Goal: Task Accomplishment & Management: Use online tool/utility

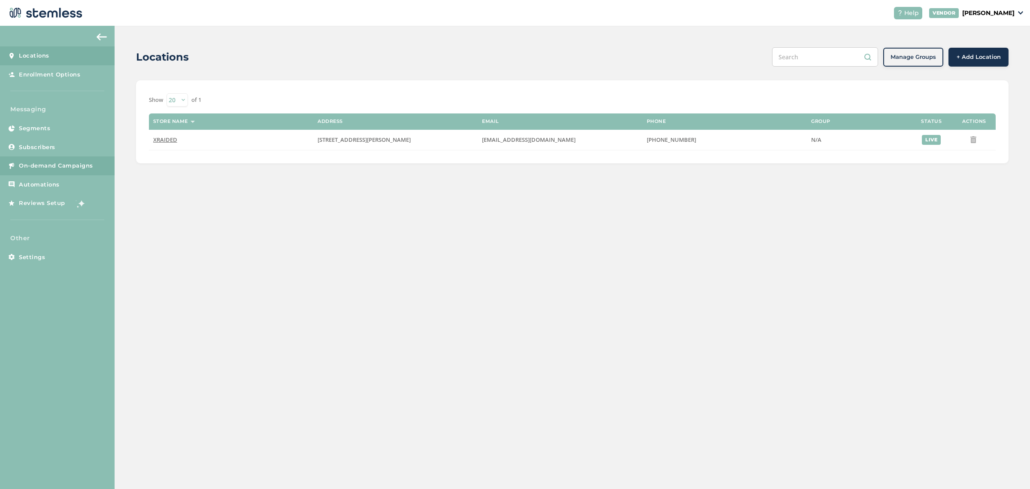
click at [48, 168] on span "On-demand Campaigns" at bounding box center [56, 165] width 74 height 9
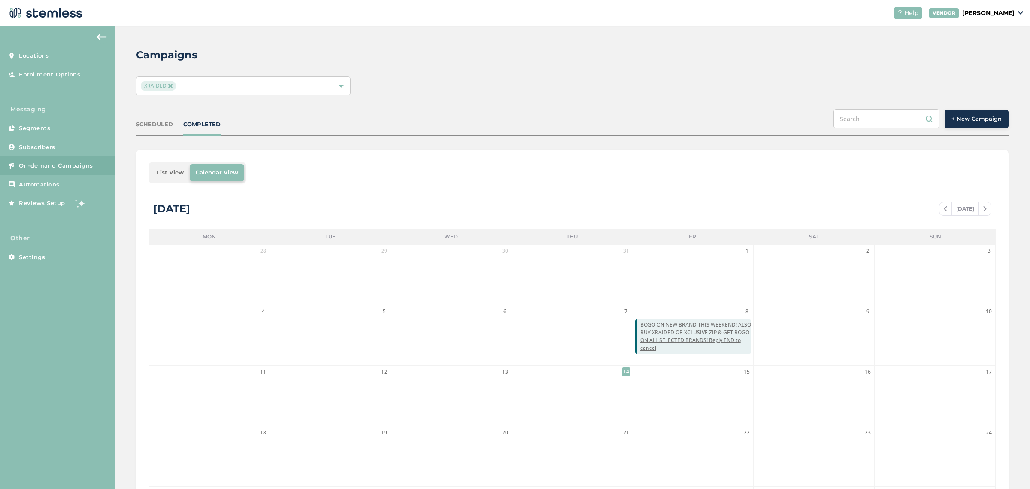
click at [962, 109] on div "+ New Campaign" at bounding box center [921, 118] width 175 height 19
click at [963, 110] on button "+ New Campaign" at bounding box center [977, 118] width 64 height 19
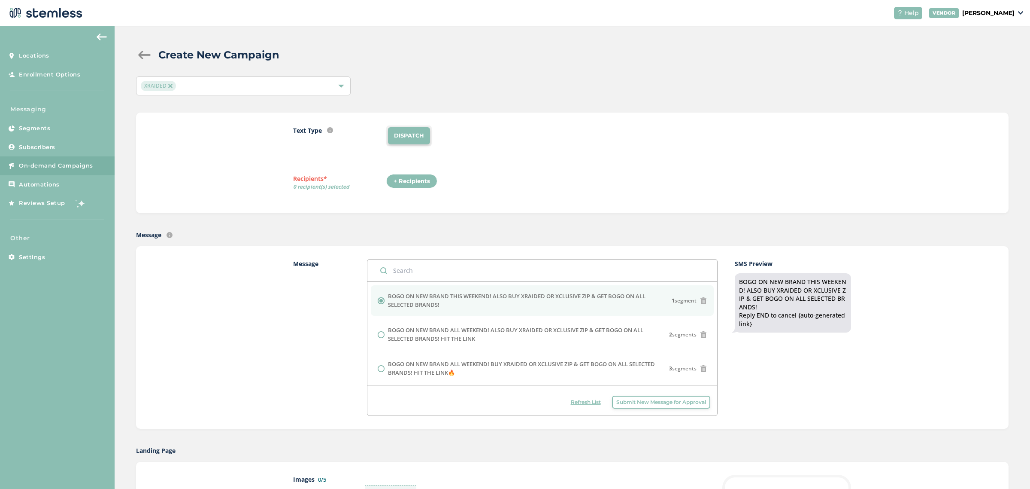
click at [690, 397] on button "Submit New Message for Approval" at bounding box center [661, 401] width 98 height 13
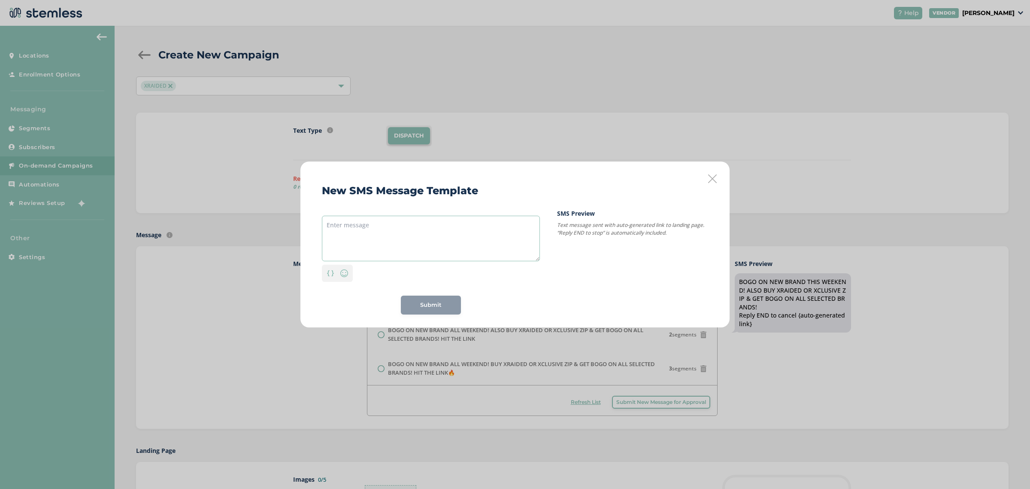
click at [409, 226] on textarea at bounding box center [431, 239] width 218 height 46
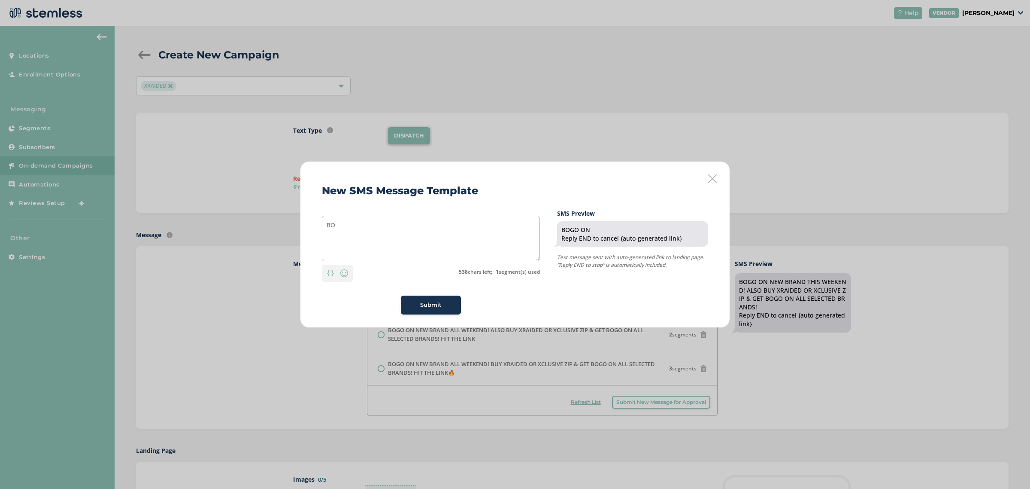
type textarea "B"
click at [438, 226] on textarea "NEW DROP! BOGO ALL WEEKEND ON 2 BRANDS! CLICK THE LINK TO" at bounding box center [431, 239] width 218 height 46
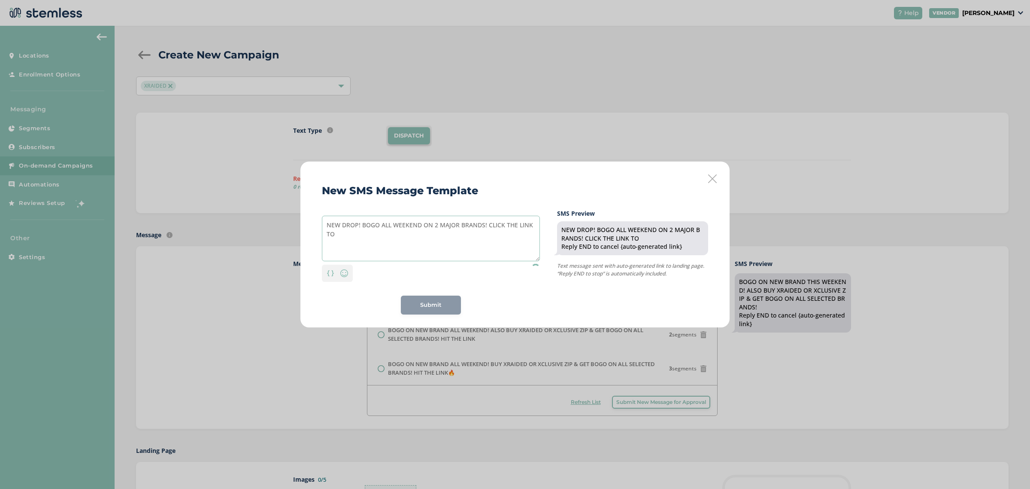
click at [482, 228] on textarea "NEW DROP! BOGO ALL WEEKEND ON 2 MAJOR BRANDS! CLICK THE LINK TO" at bounding box center [431, 239] width 218 height 46
click at [436, 232] on textarea "NEW DROP! BOGO ALL WEEKEND ON 2 MAJOR BRANDS! CLICK THE LINK TO" at bounding box center [431, 239] width 218 height 46
click at [463, 234] on textarea "NEW DROP! BOGO ALL WEEKEND ON 2 MAJOR BRANDS! CLICK THE LINK TO FIND OUT! START…" at bounding box center [431, 239] width 218 height 46
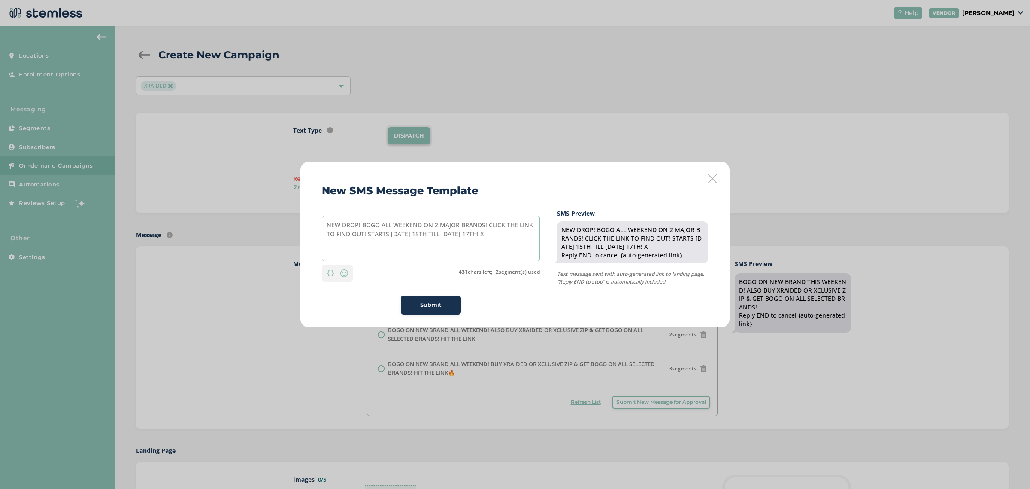
type textarea "NEW DROP! BOGO ALL WEEKEND ON 2 MAJOR BRANDS! CLICK THE LINK TO FIND OUT! START…"
drag, startPoint x: 502, startPoint y: 239, endPoint x: 261, endPoint y: 192, distance: 246.2
click at [261, 192] on div "New SMS Message Template NEW DROP! BOGO ALL WEEKEND ON 2 MAJOR BRANDS! CLICK TH…" at bounding box center [515, 244] width 1030 height 489
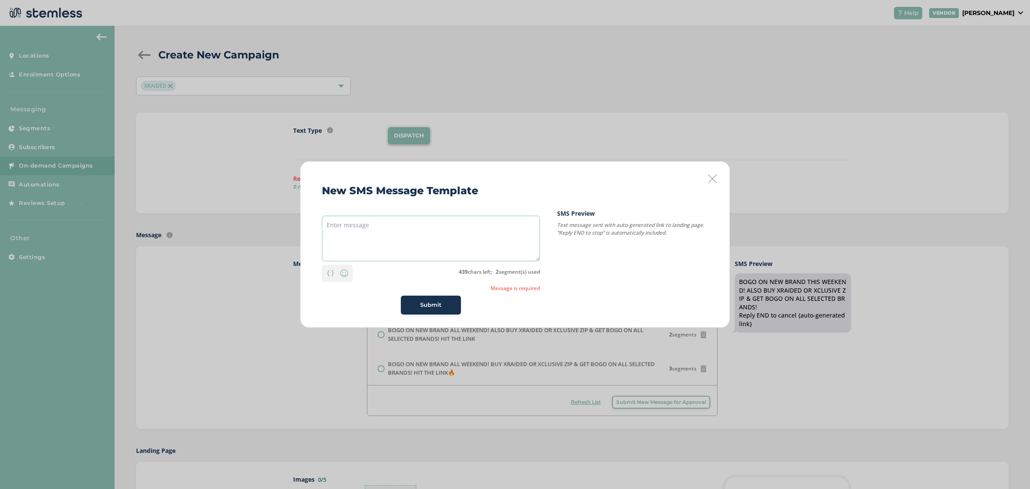
paste textarea "NEW DROP! BOGO ALL WEEKEND ON 2 MAJOR BRANDS! CLICK THE LINK TO FIND OUT! START…"
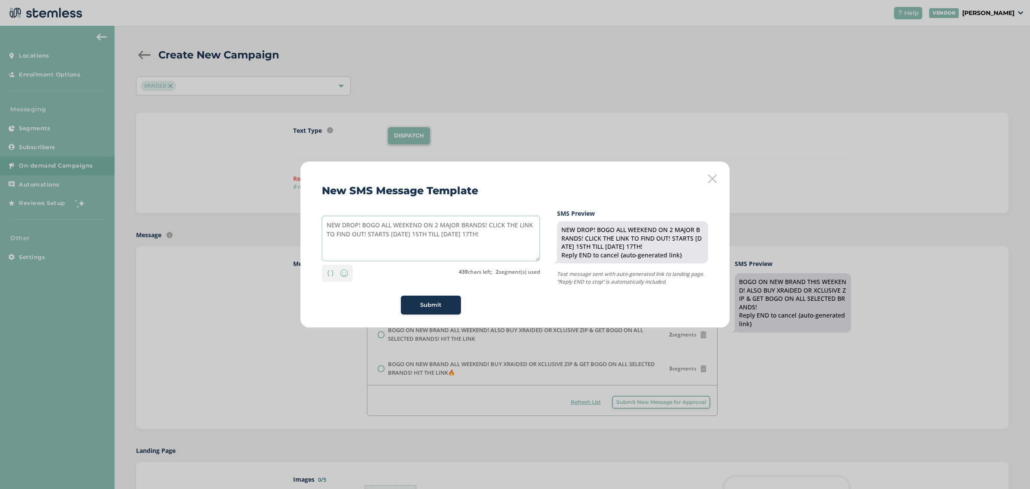
type textarea "NEW DROP! BOGO ALL WEEKEND ON 2 MAJOR BRANDS! CLICK THE LINK TO FIND OUT! START…"
click at [446, 301] on div "Submit" at bounding box center [431, 305] width 46 height 9
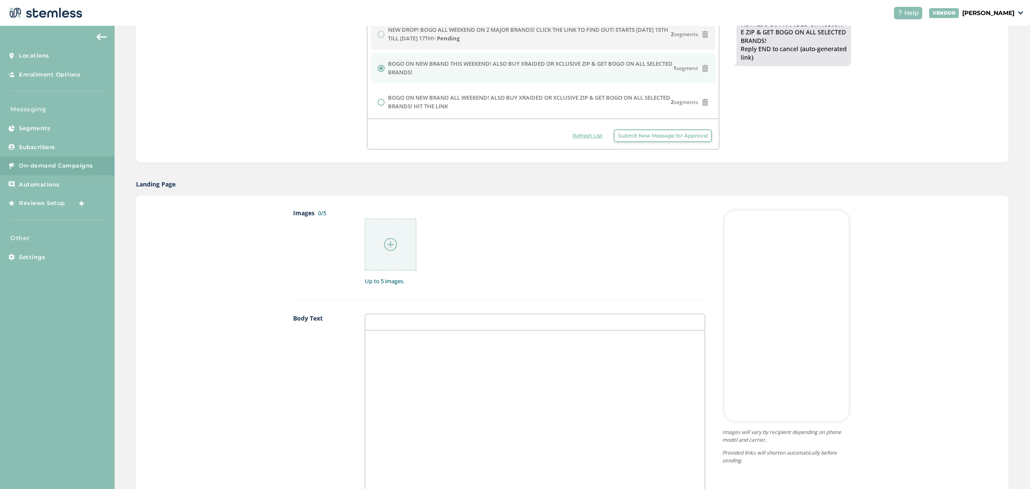
scroll to position [268, 0]
click at [384, 252] on div at bounding box center [391, 242] width 52 height 52
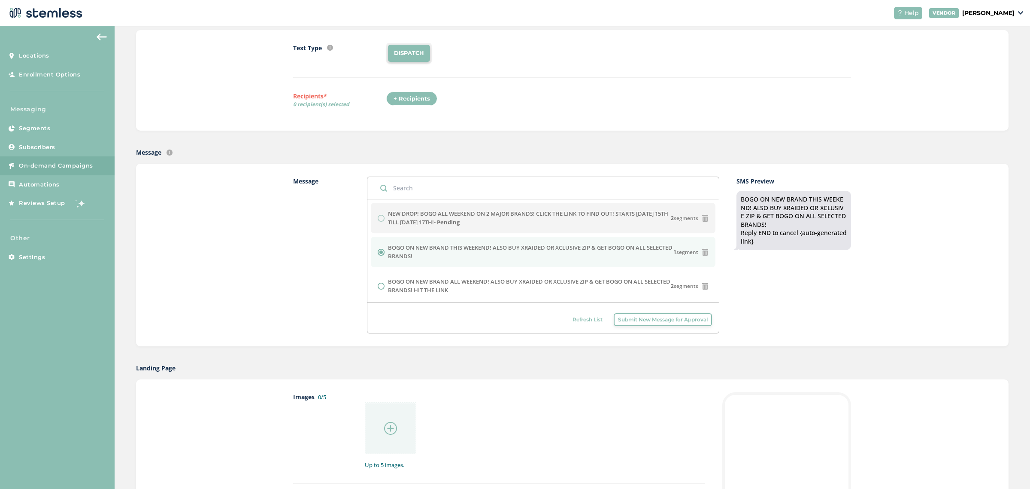
scroll to position [54, 0]
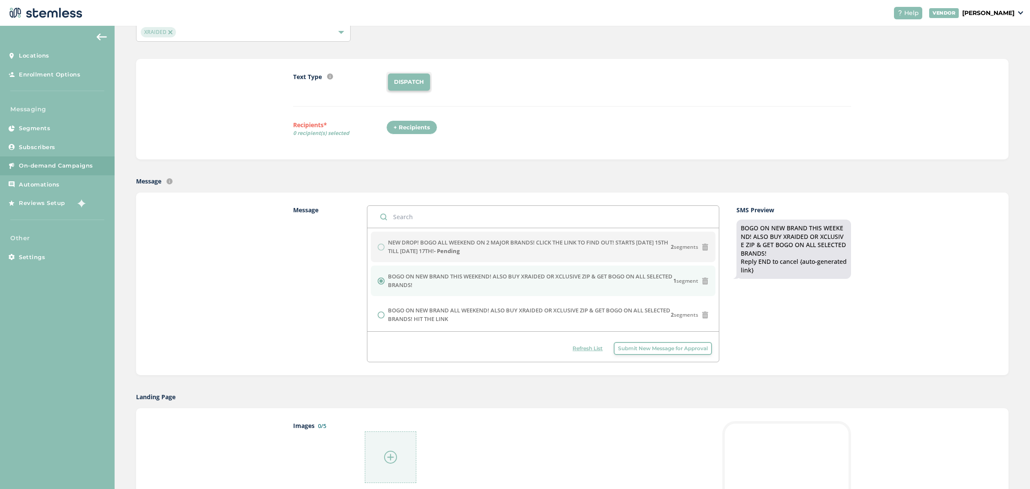
click at [510, 176] on div "Message Text message sent with auto-generated link to landing page." at bounding box center [572, 180] width 873 height 9
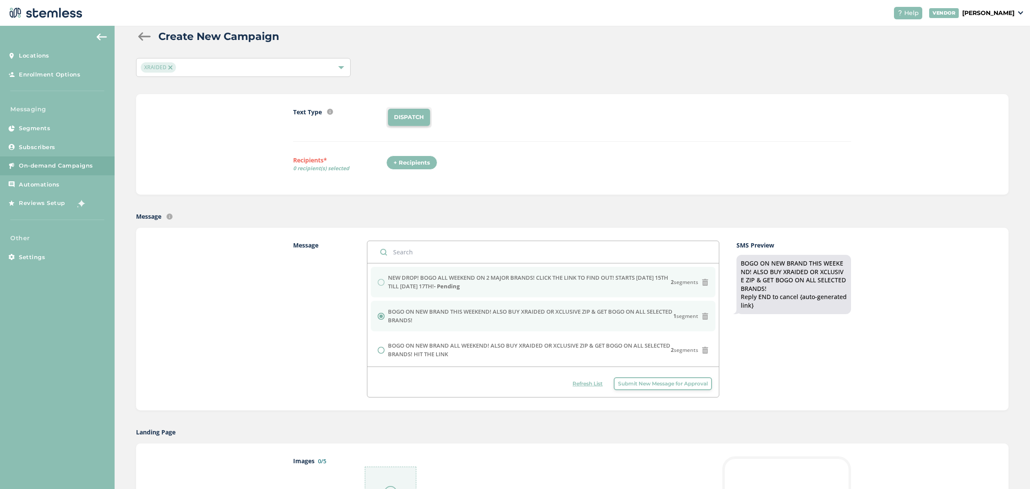
scroll to position [0, 0]
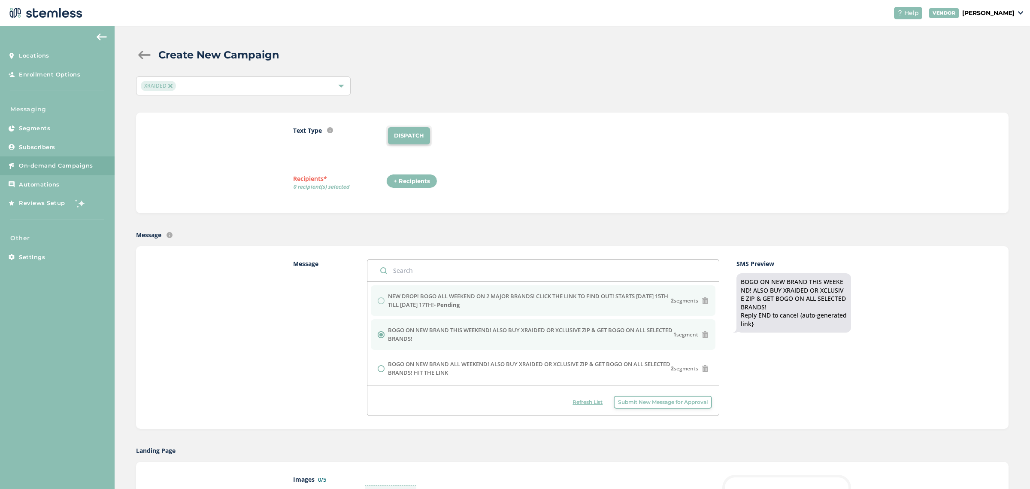
click at [702, 304] on icon at bounding box center [705, 300] width 7 height 7
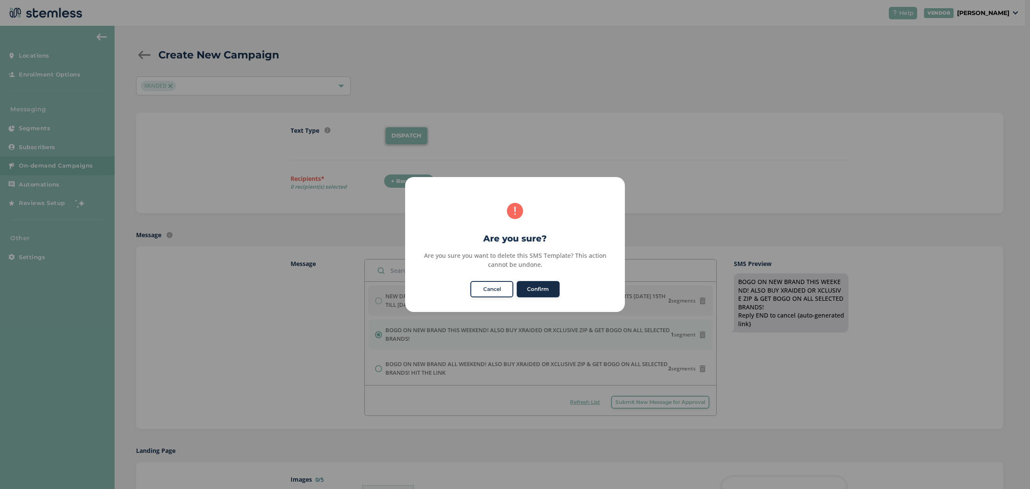
click at [533, 289] on button "Confirm" at bounding box center [538, 289] width 43 height 16
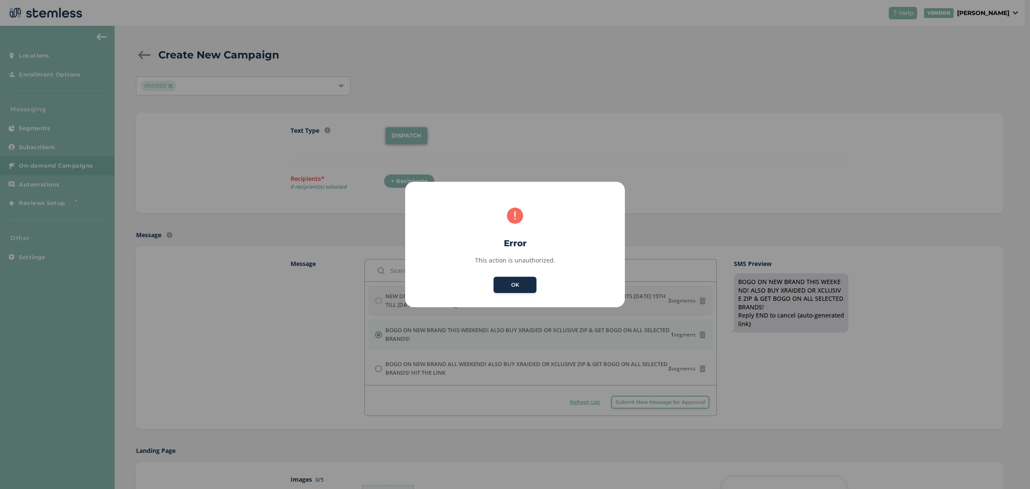
click at [513, 288] on button "OK" at bounding box center [515, 284] width 43 height 16
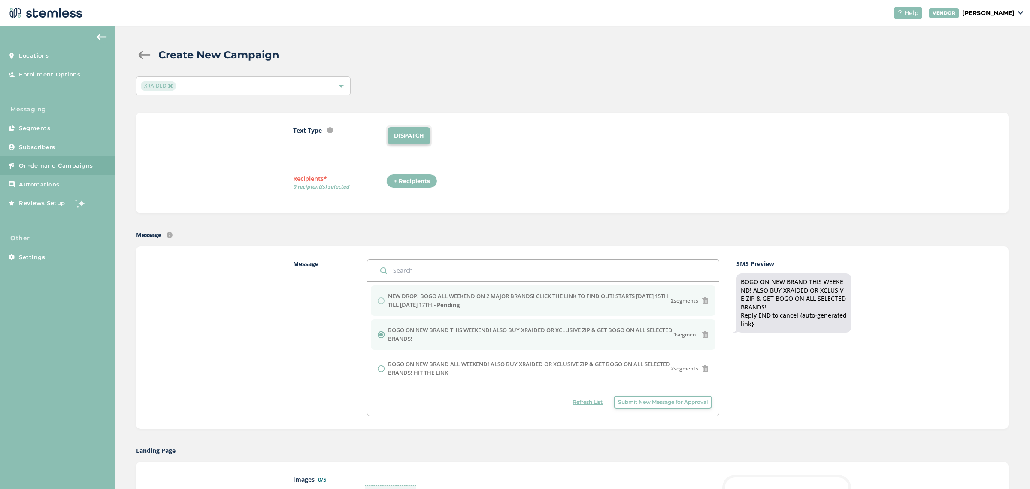
click at [373, 297] on li "NEW DROP! BOGO ALL WEEKEND ON 2 MAJOR BRANDS! CLICK THE LINK TO FIND OUT! START…" at bounding box center [543, 300] width 345 height 30
click at [702, 301] on icon at bounding box center [705, 300] width 7 height 7
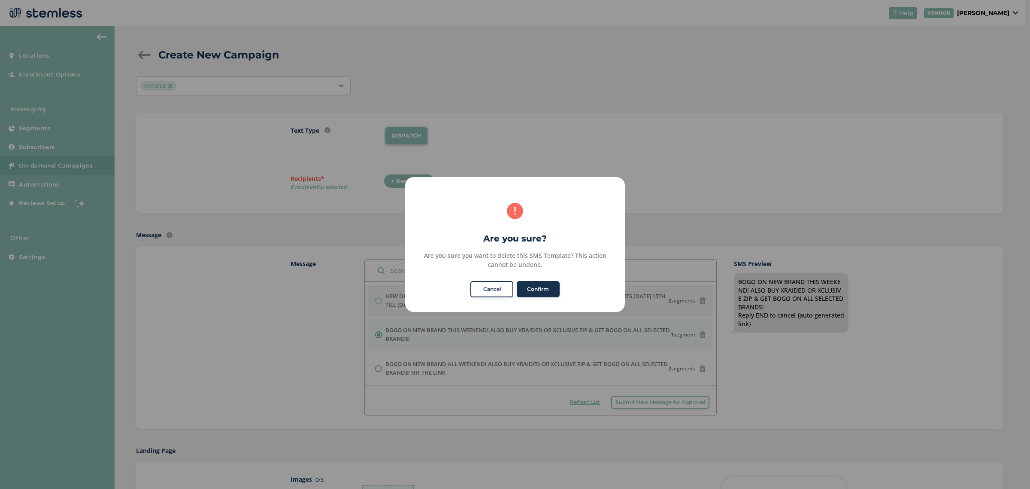
click at [484, 288] on button "Cancel" at bounding box center [492, 289] width 43 height 16
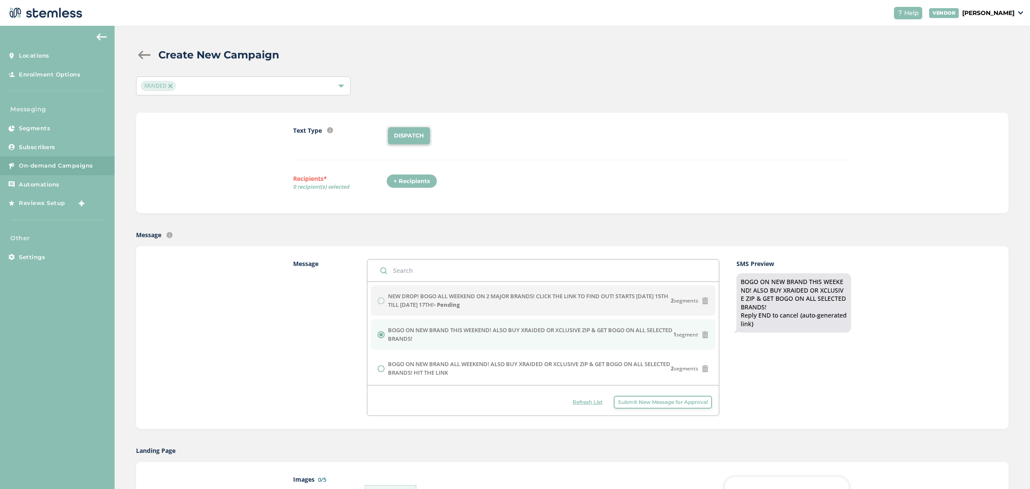
click at [559, 150] on div "Text Type SMS : A cost effective way to reach your customers. Send a intro text…" at bounding box center [572, 142] width 558 height 35
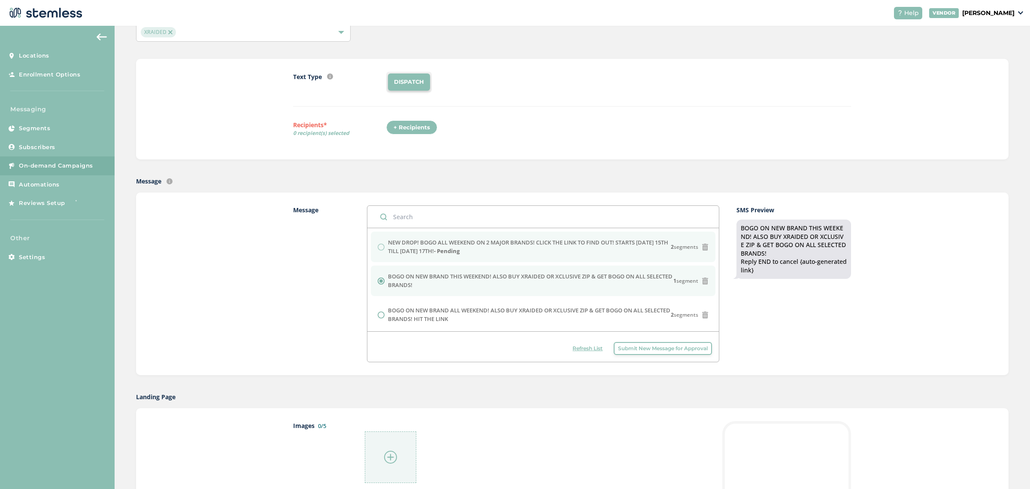
click at [395, 243] on label "NEW DROP! BOGO ALL WEEKEND ON 2 MAJOR BRANDS! CLICK THE LINK TO FIND OUT! START…" at bounding box center [529, 246] width 283 height 17
click at [538, 185] on div "Message Text message sent with auto-generated link to landing page." at bounding box center [572, 180] width 873 height 9
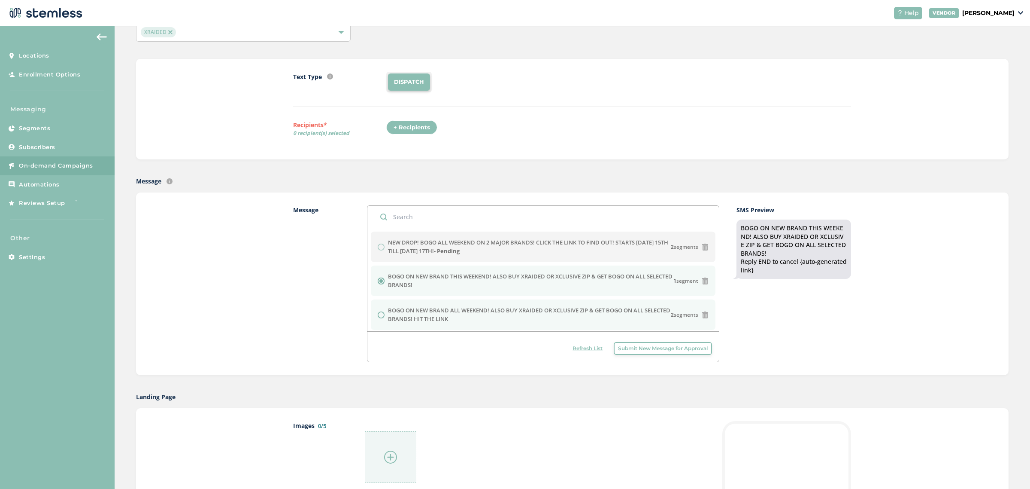
scroll to position [0, 0]
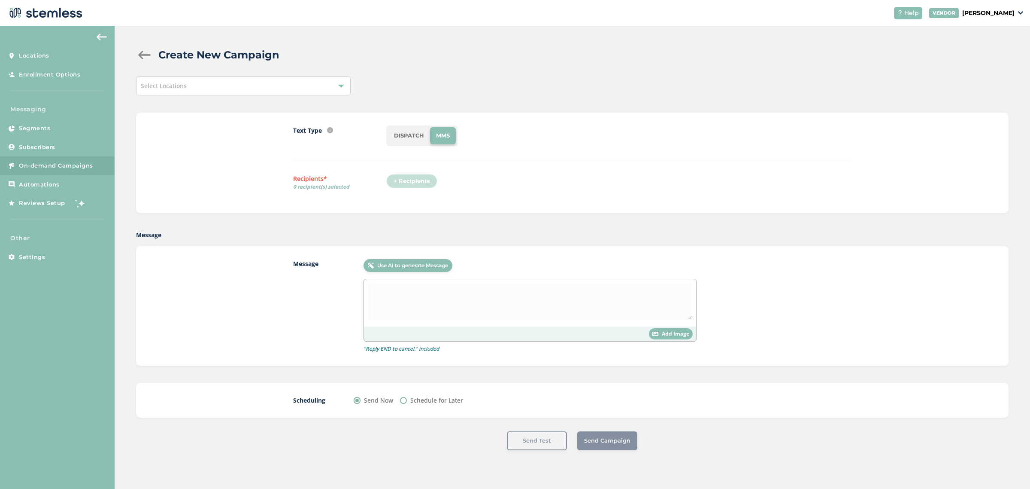
click at [64, 174] on link "On-demand Campaigns" at bounding box center [57, 165] width 115 height 19
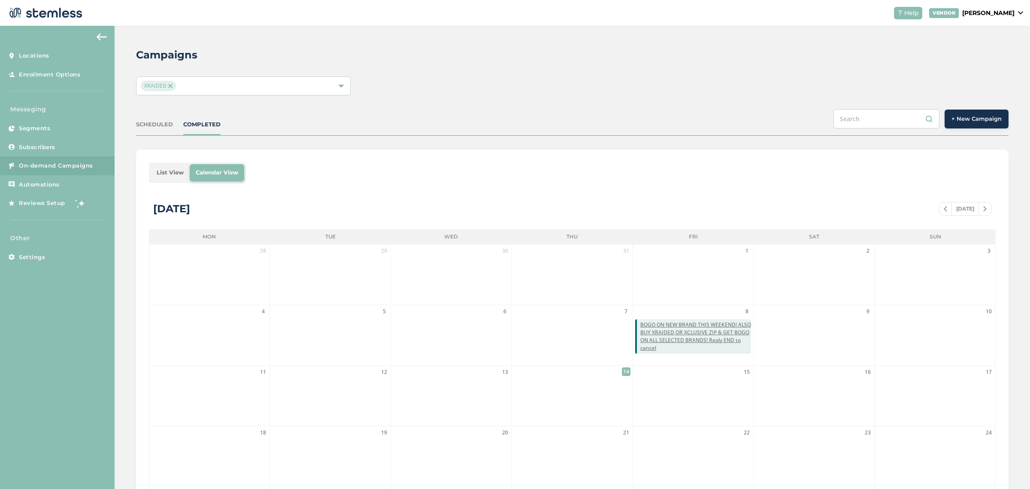
click at [965, 122] on span "+ New Campaign" at bounding box center [977, 119] width 50 height 9
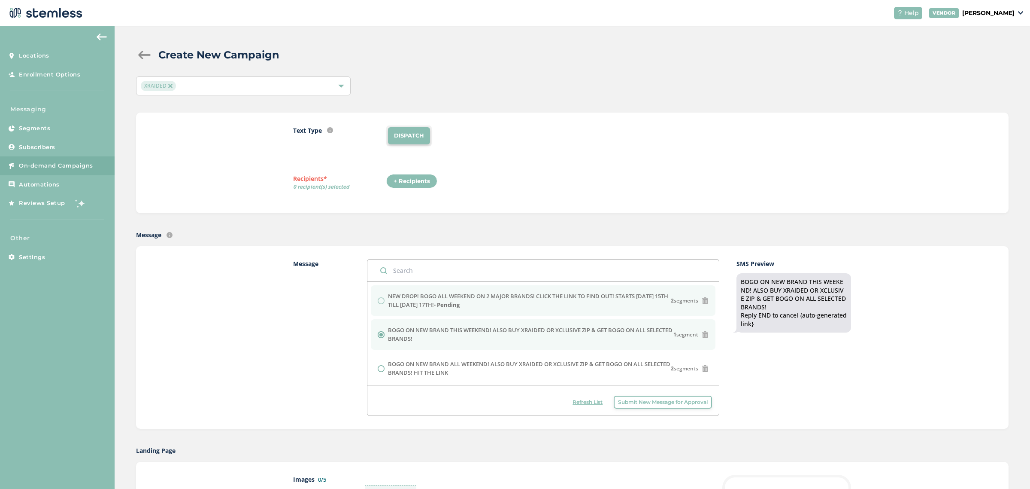
click at [698, 310] on li "NEW DROP! BOGO ALL WEEKEND ON 2 MAJOR BRANDS! CLICK THE LINK TO FIND OUT! START…" at bounding box center [543, 300] width 345 height 30
click at [385, 307] on div "NEW DROP! BOGO ALL WEEKEND ON 2 MAJOR BRANDS! CLICK THE LINK TO FIND OUT! START…" at bounding box center [543, 300] width 331 height 17
click at [380, 303] on div "NEW DROP! BOGO ALL WEEKEND ON 2 MAJOR BRANDS! CLICK THE LINK TO FIND OUT! START…" at bounding box center [543, 300] width 331 height 17
